Goal: Information Seeking & Learning: Find specific fact

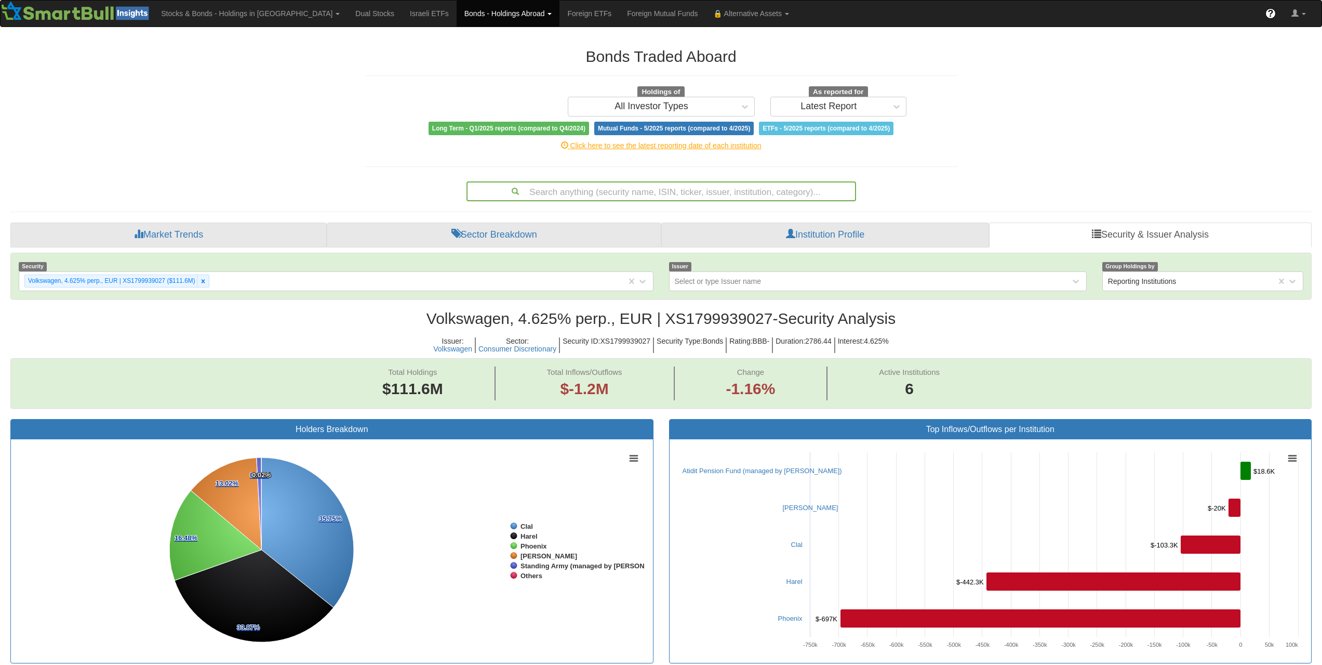
scroll to position [21, 1282]
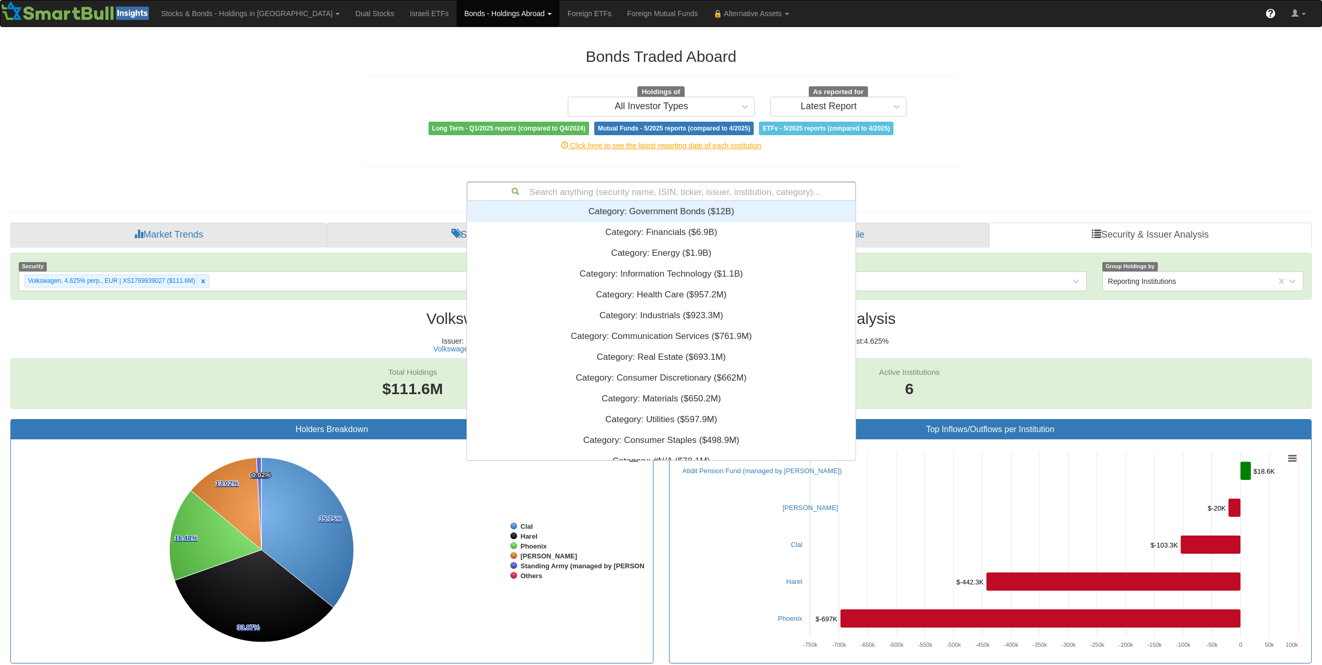
click at [667, 198] on div "Search anything (security name, ISIN, ticker, issuer, institution, category)..." at bounding box center [662, 191] width 388 height 18
paste input "US37045VAZ31"
type input "US37045VAZ31"
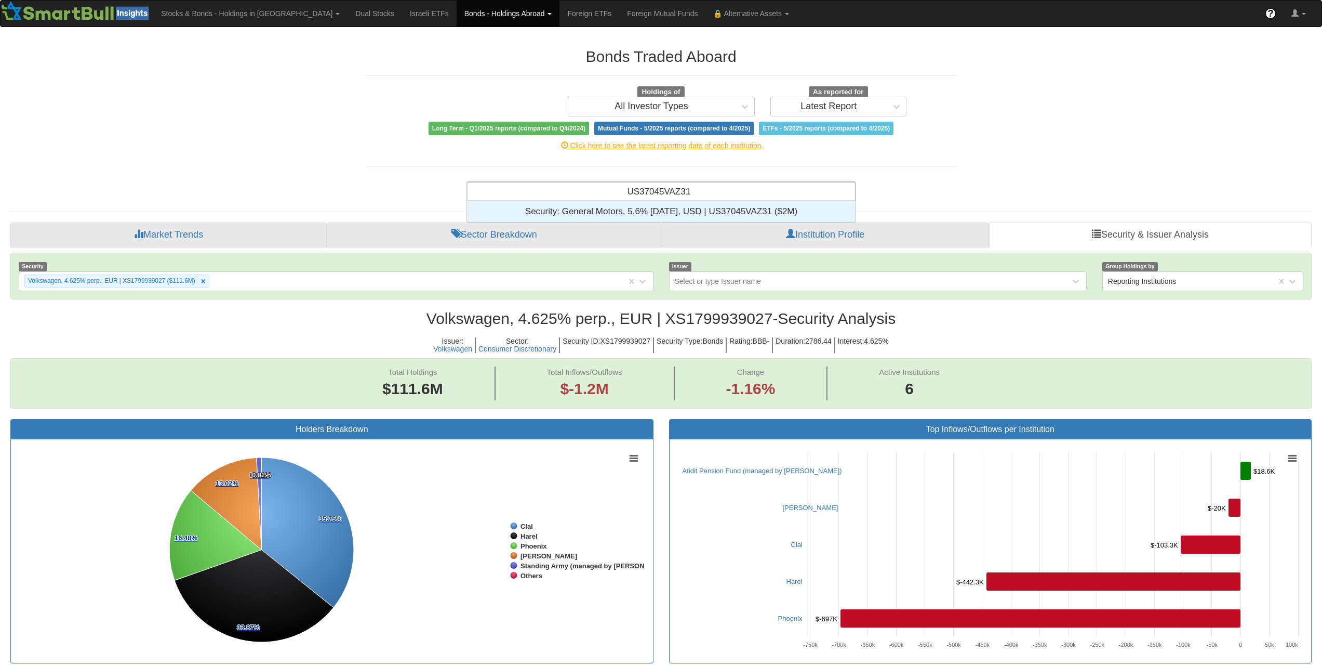
scroll to position [13, 381]
click at [684, 210] on div "Security: ‎General Motors, 5.6% [DATE], USD | US37045VAZ31 ‎($2M)‏" at bounding box center [661, 211] width 389 height 21
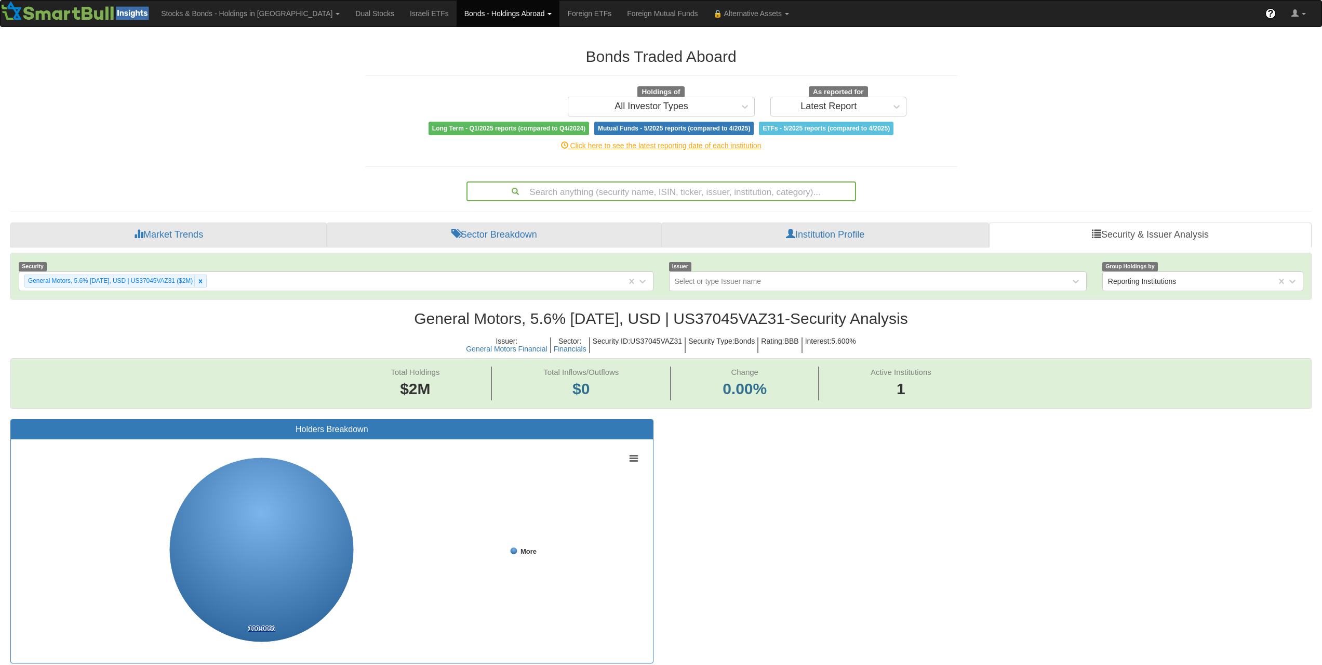
click at [682, 186] on div "Search anything (security name, ISIN, ticker, issuer, institution, category)..." at bounding box center [662, 191] width 388 height 18
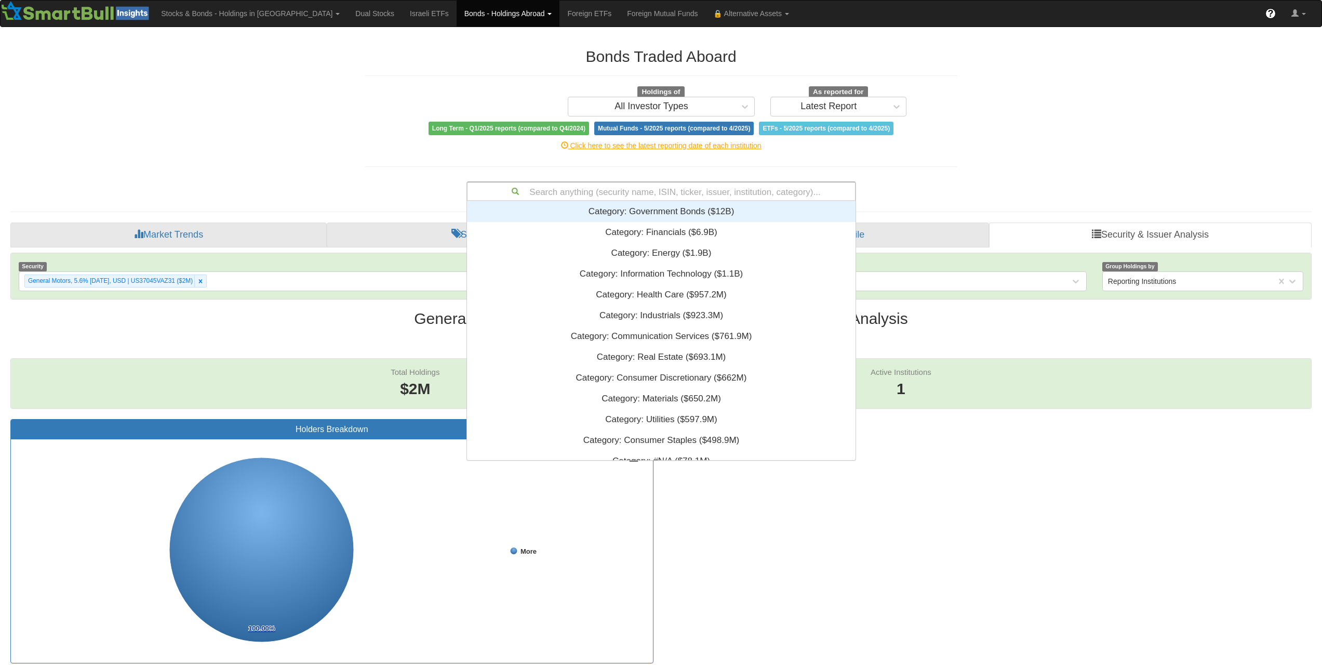
scroll to position [251, 381]
paste input "US62954HBB33"
type input "US62954HBB33"
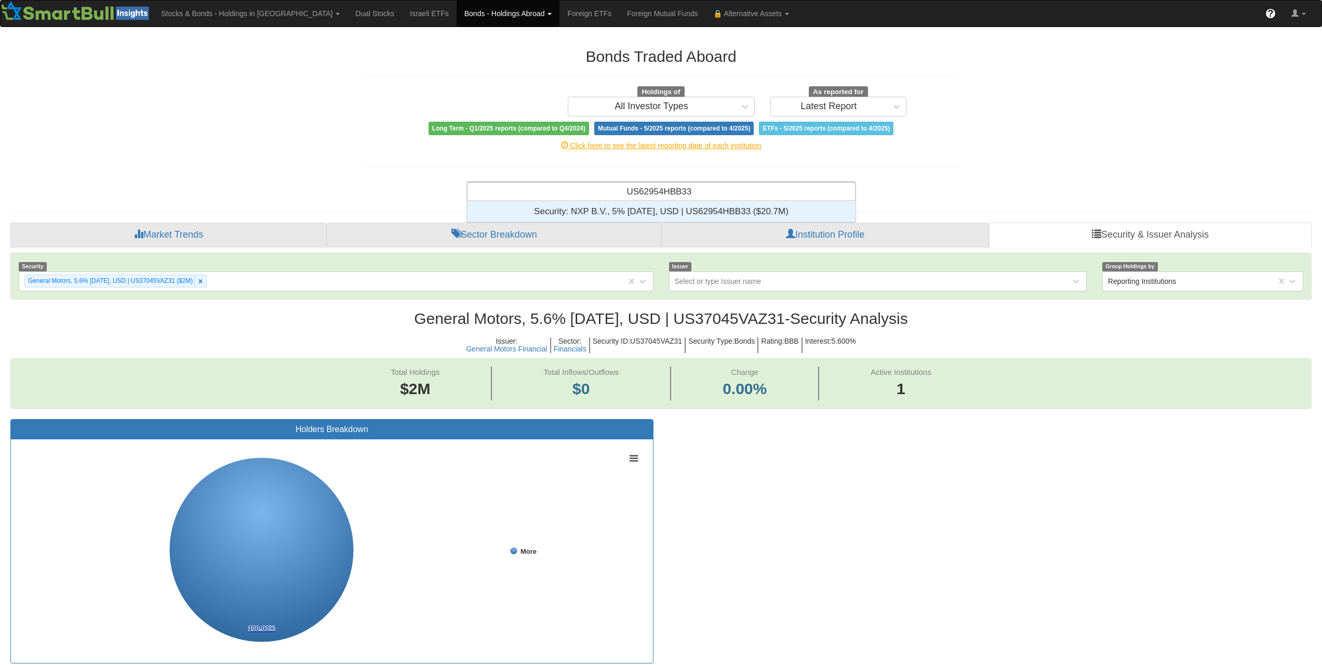
scroll to position [13, 381]
click at [687, 201] on div "Security: ‎NXP B.V., 5% [DATE], USD | US62954HBB33 ‎($20.7M)‏" at bounding box center [661, 211] width 389 height 21
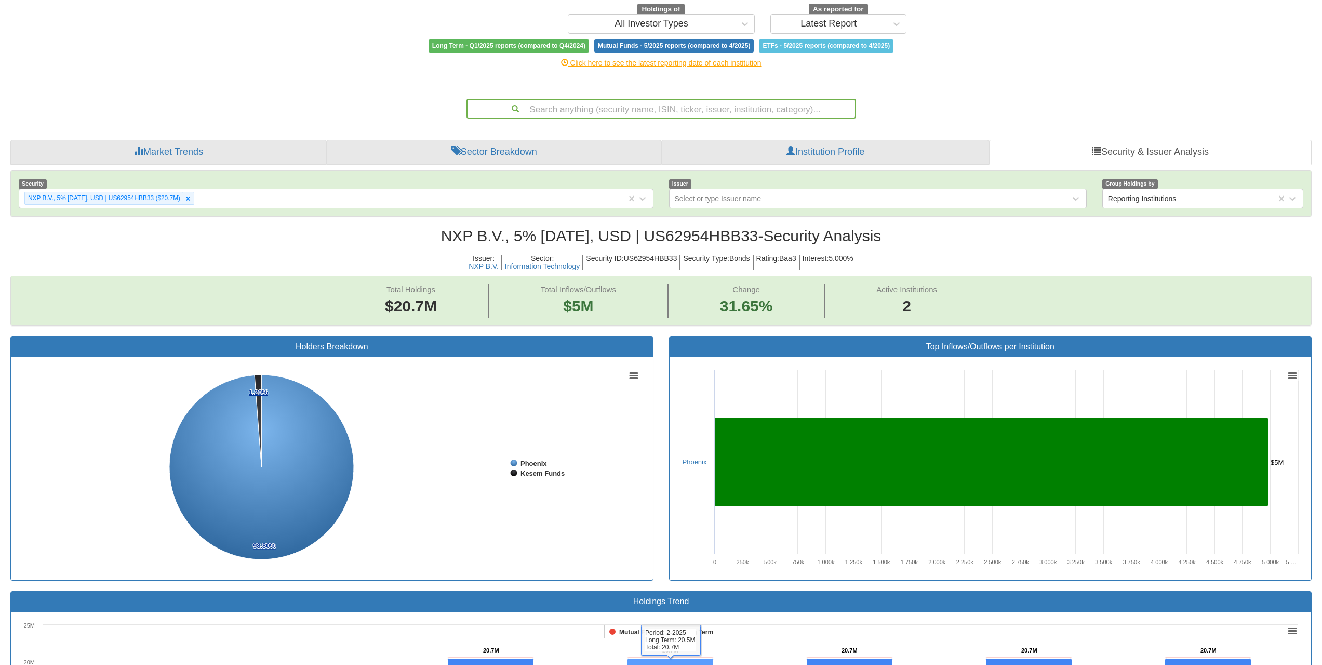
scroll to position [45, 0]
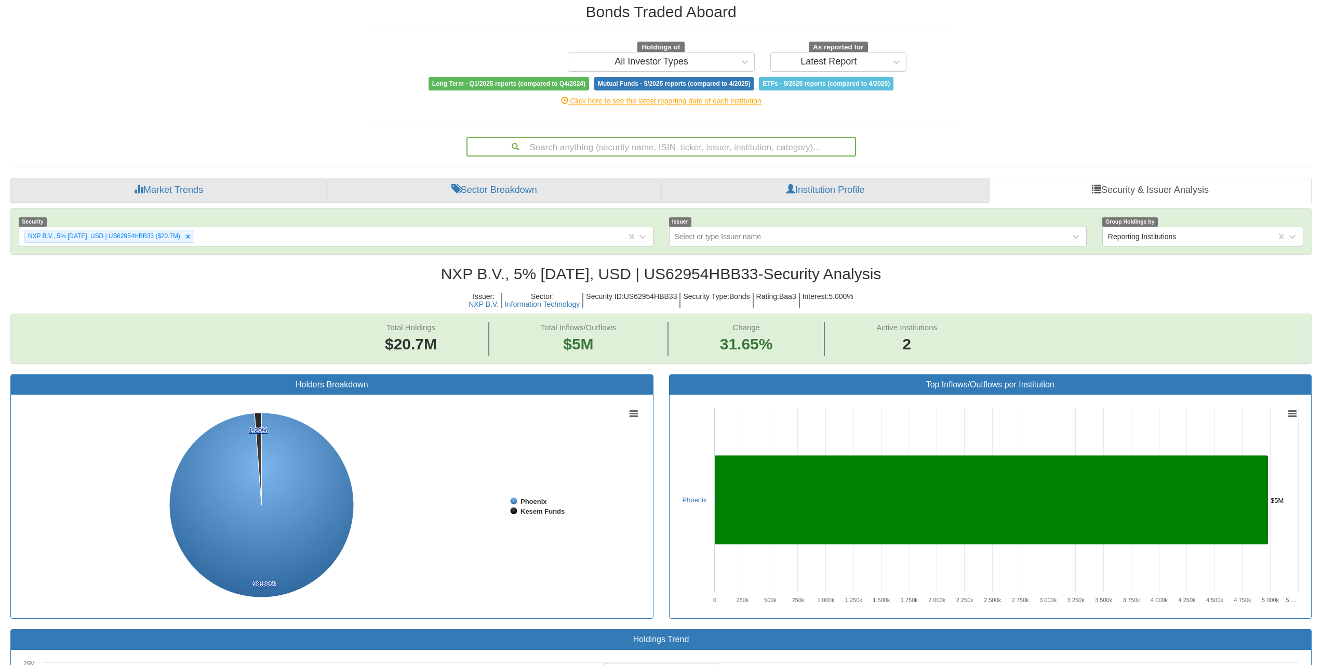
click at [677, 148] on div "Search anything (security name, ISIN, ticker, issuer, institution, category)..." at bounding box center [662, 147] width 388 height 18
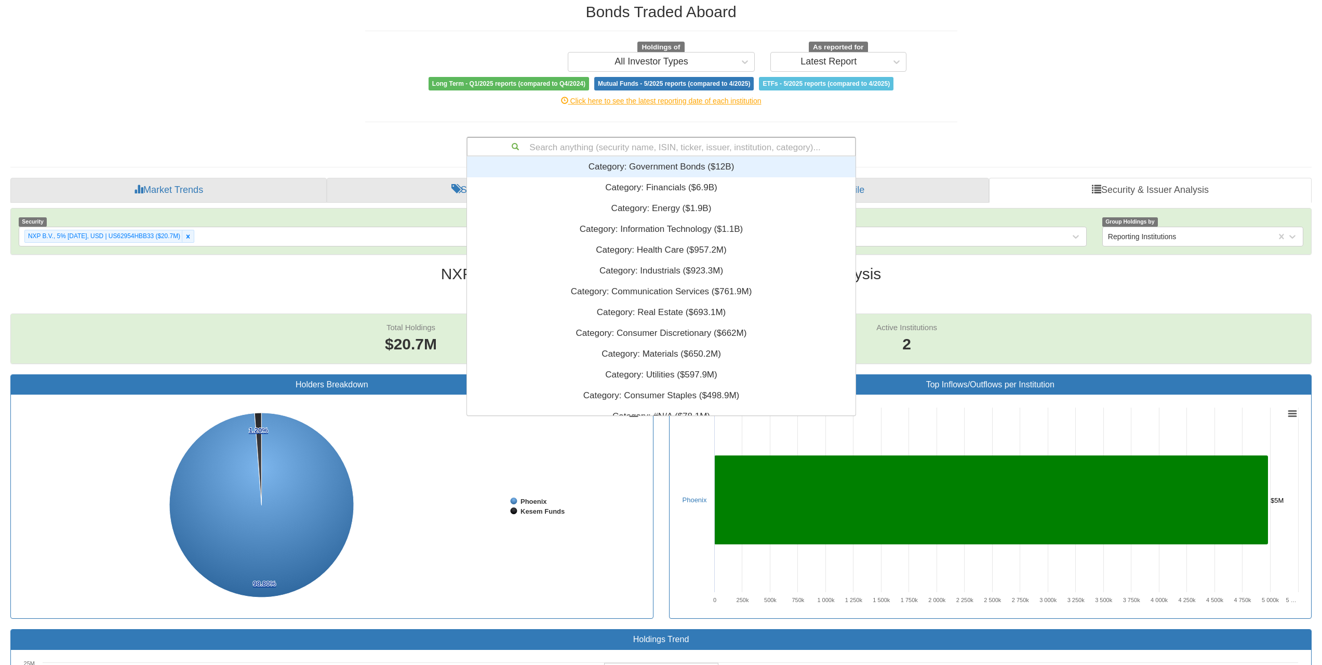
scroll to position [251, 381]
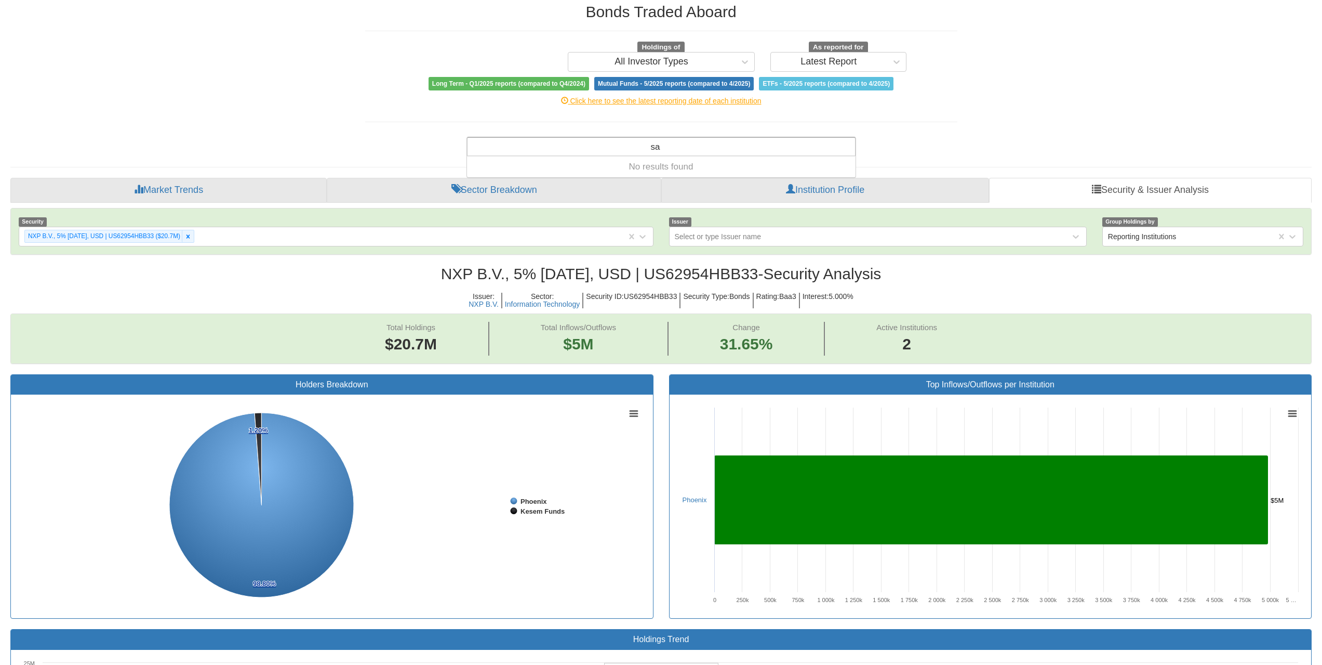
type input "s"
